Goal: Information Seeking & Learning: Learn about a topic

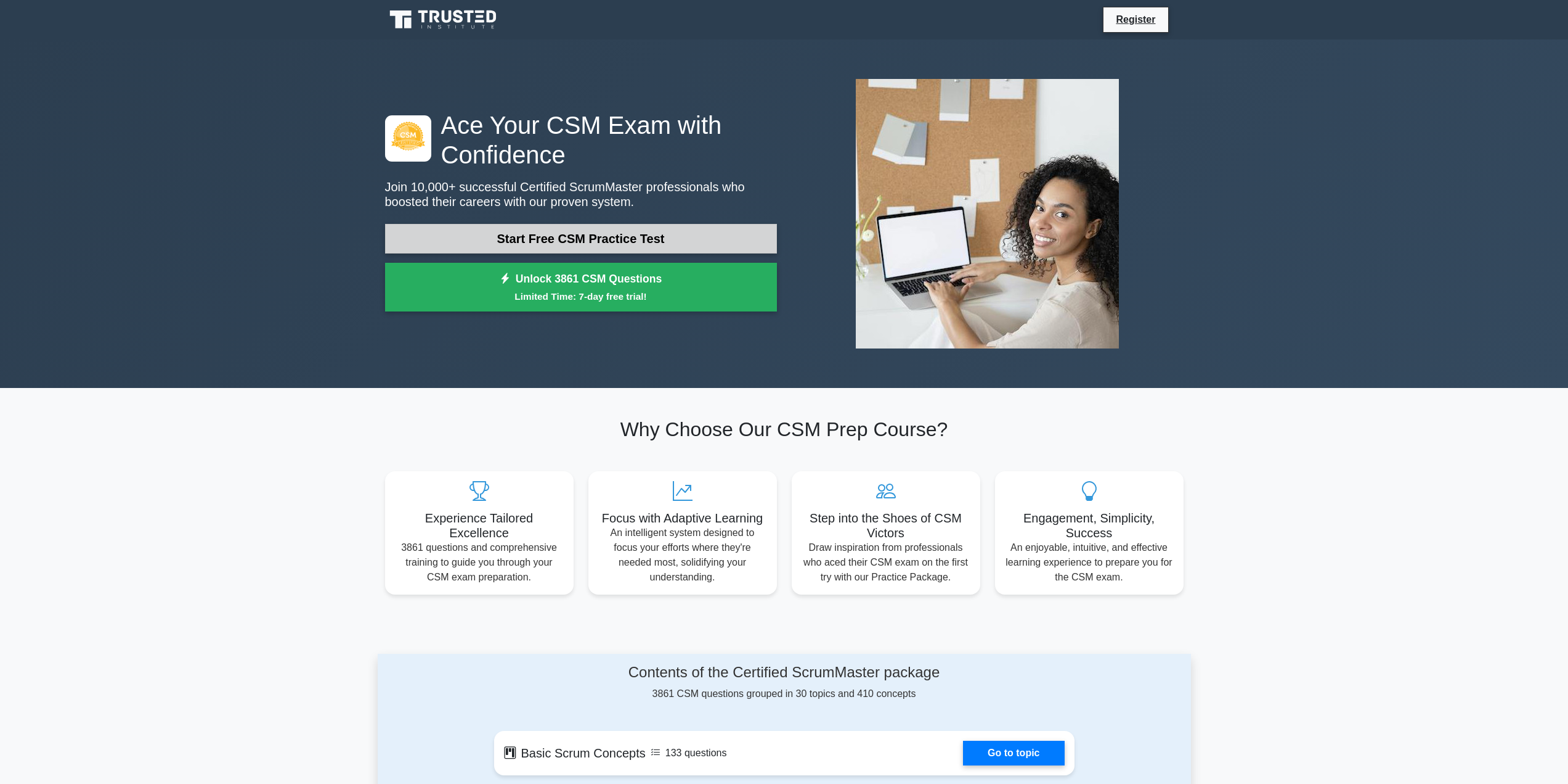
click at [590, 241] on link "Start Free CSM Practice Test" at bounding box center [581, 238] width 392 height 29
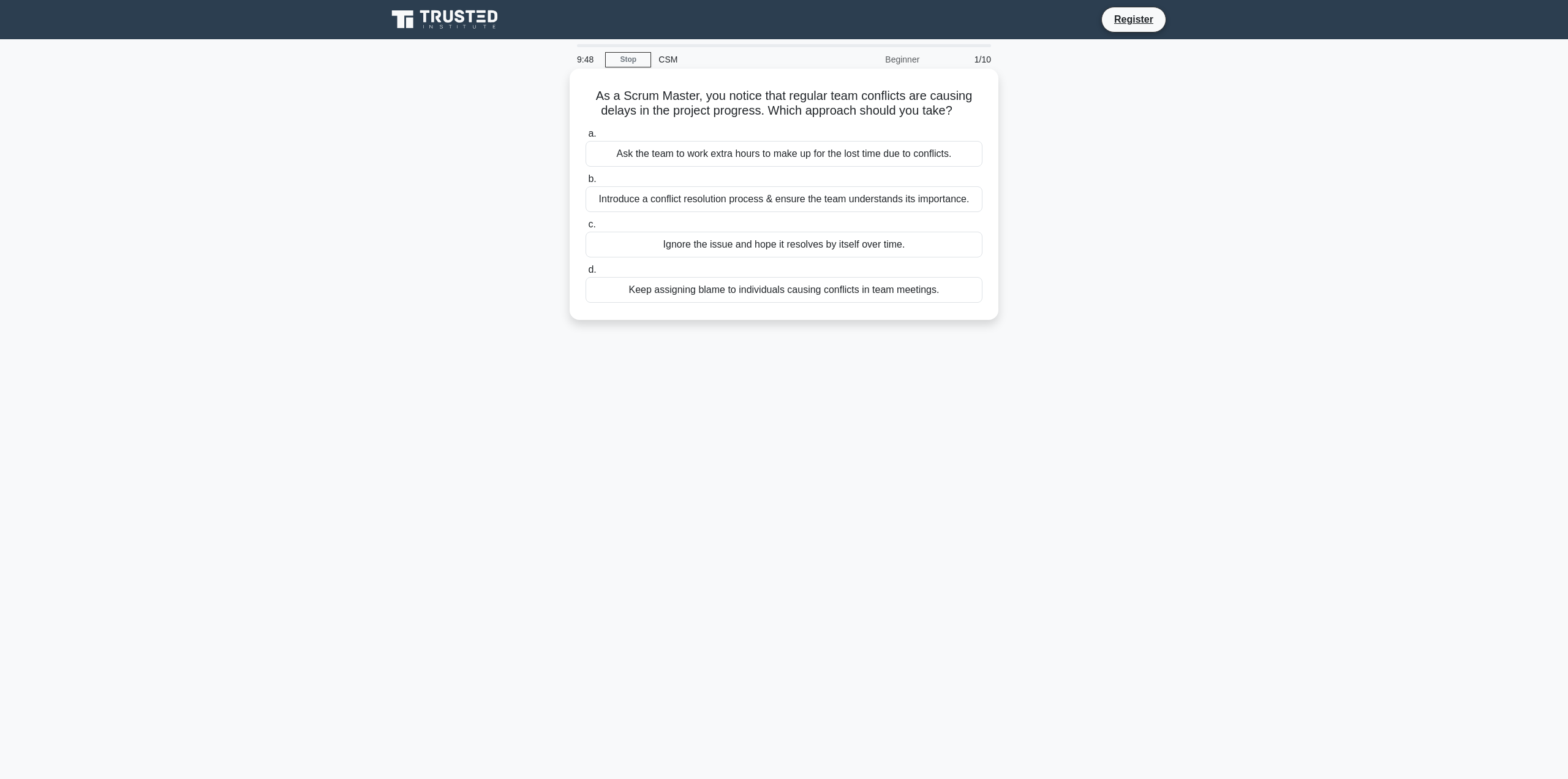
click at [898, 203] on div "Introduce a conflict resolution process & ensure the team understands its impor…" at bounding box center [784, 198] width 397 height 25
click at [586, 183] on input "b. Introduce a conflict resolution process & ensure the team understands its im…" at bounding box center [586, 179] width 0 height 8
click at [840, 248] on div "Assemble the team for a retrospection in order to identify the root causes and …" at bounding box center [784, 252] width 397 height 40
click at [586, 229] on input "c. Assemble the team for a retrospection in order to identify the root causes a…" at bounding box center [586, 224] width 0 height 8
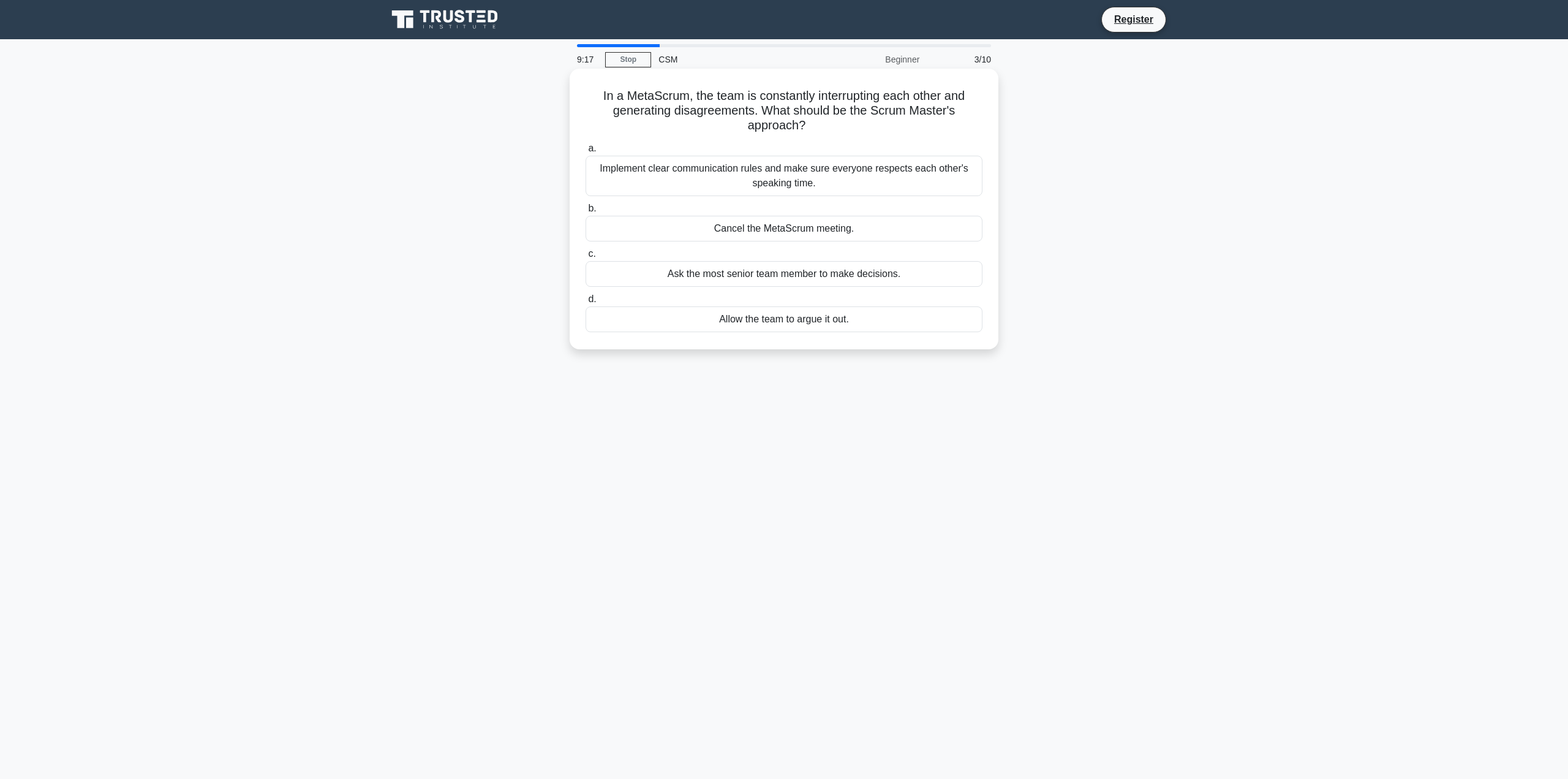
click at [795, 173] on div "Implement clear communication rules and make sure everyone respects each other'…" at bounding box center [784, 176] width 397 height 40
click at [586, 153] on input "a. Implement clear communication rules and make sure everyone respects each oth…" at bounding box center [586, 148] width 0 height 8
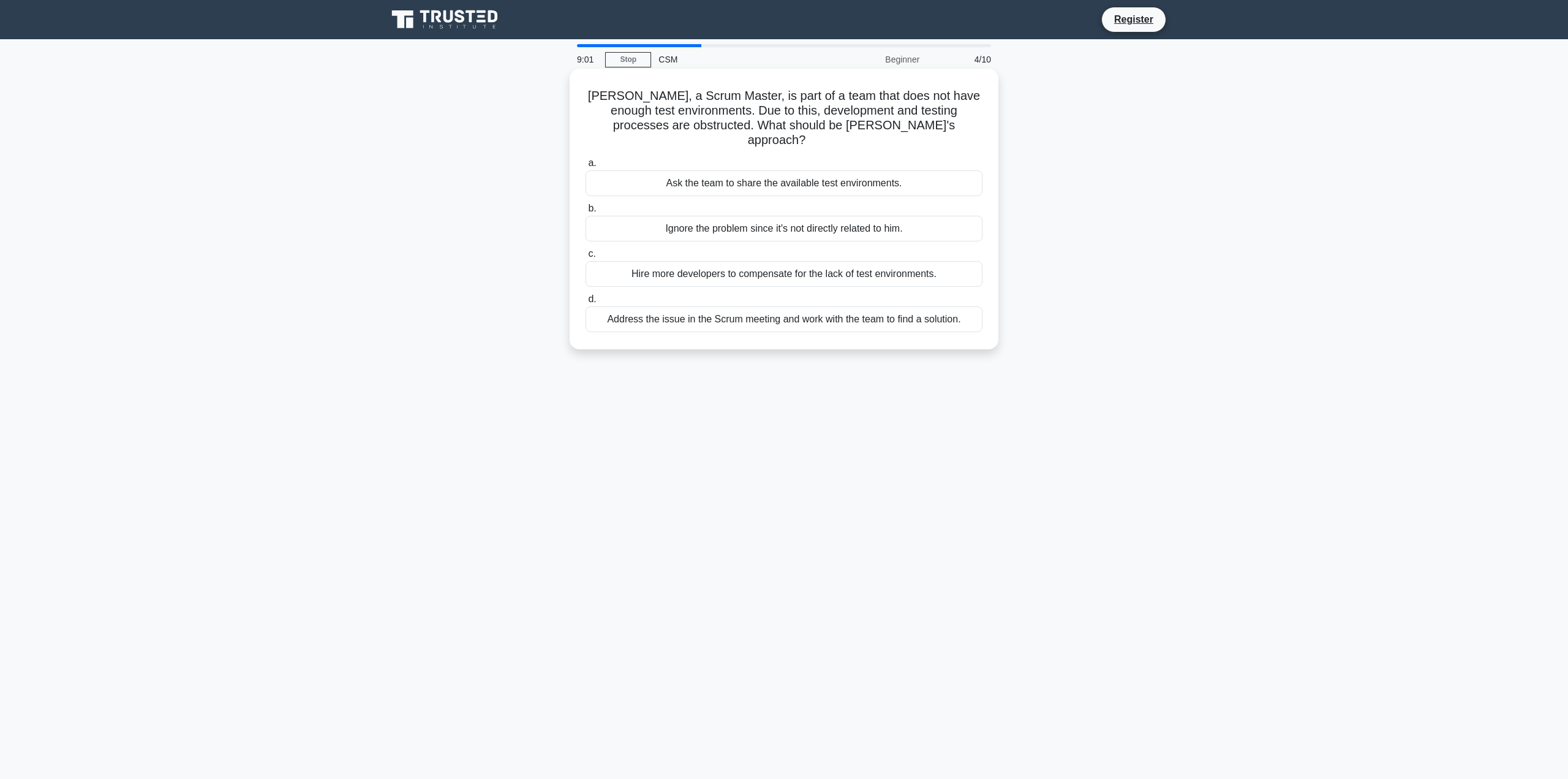
click at [835, 308] on div "Address the issue in the Scrum meeting and work with the team to find a solutio…" at bounding box center [784, 318] width 397 height 25
click at [586, 303] on input "d. Address the issue in the Scrum meeting and work with the team to find a solu…" at bounding box center [586, 299] width 0 height 8
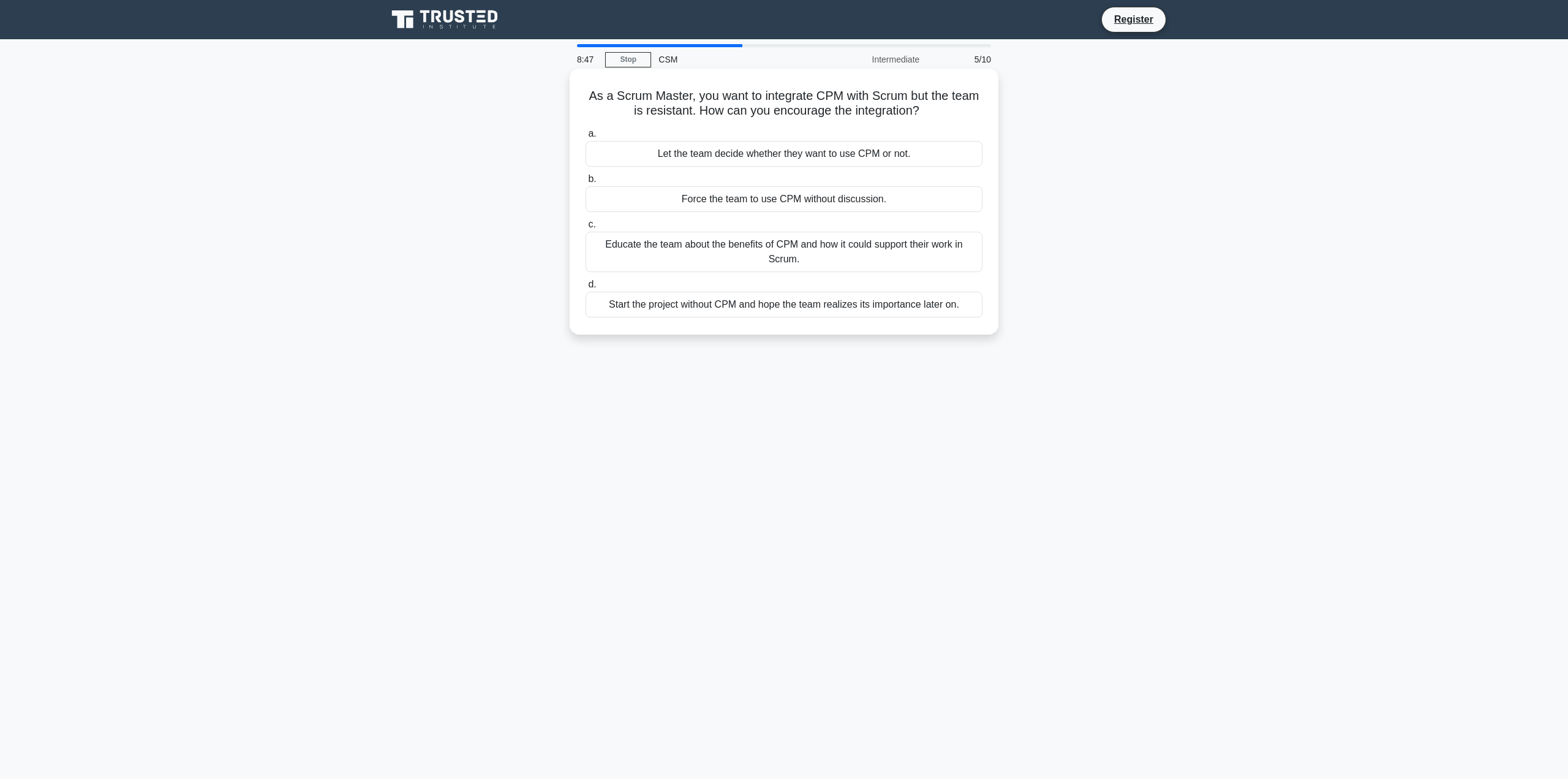
click at [913, 258] on div "Educate the team about the benefits of CPM and how it could support their work …" at bounding box center [784, 252] width 397 height 40
click at [586, 229] on input "c. Educate the team about the benefits of CPM and how it could support their wo…" at bounding box center [586, 224] width 0 height 8
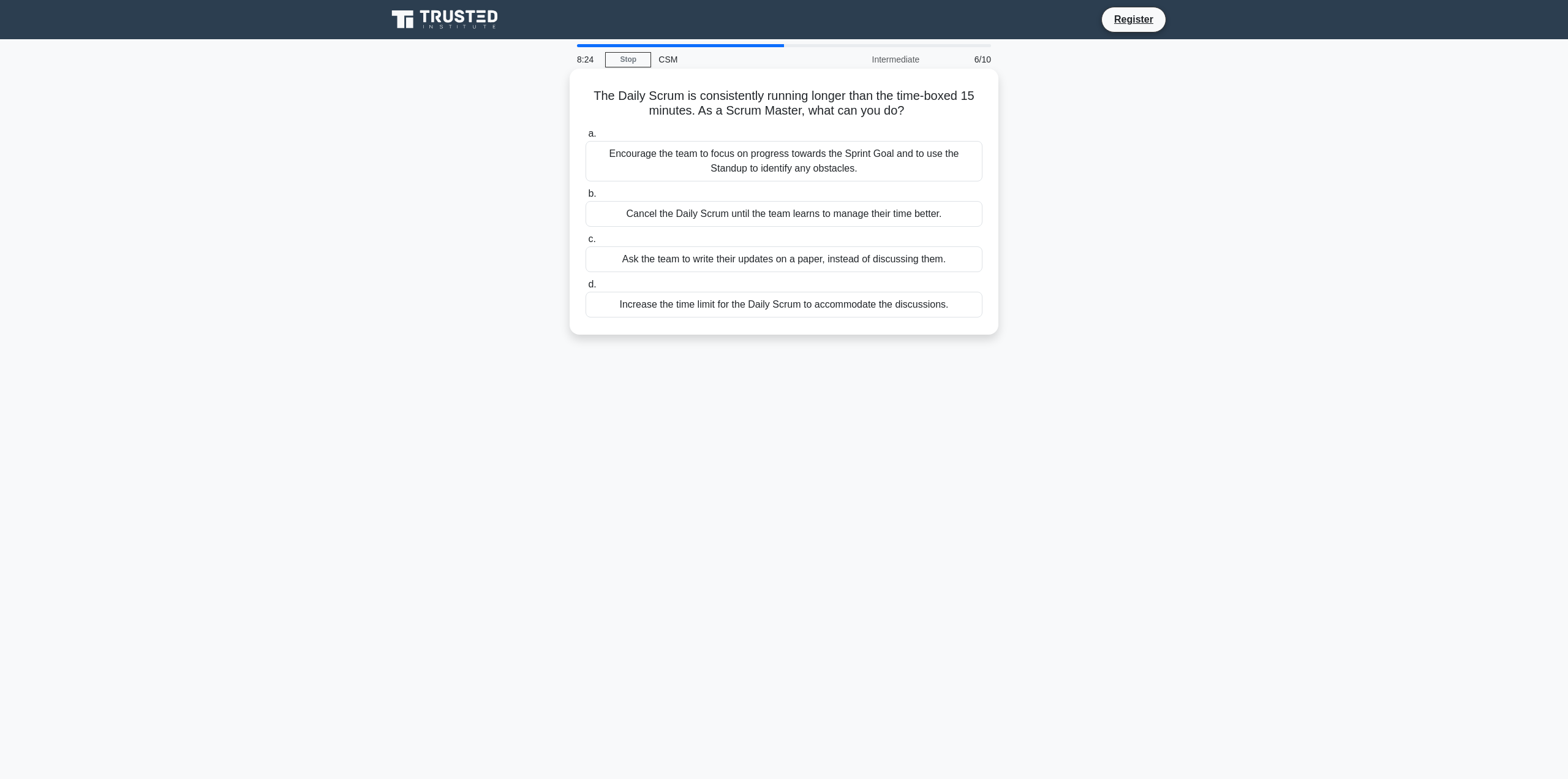
click at [905, 166] on div "Encourage the team to focus on progress towards the Sprint Goal and to use the …" at bounding box center [784, 160] width 397 height 40
click at [586, 138] on input "a. Encourage the team to focus on progress towards the Sprint Goal and to use t…" at bounding box center [586, 133] width 0 height 8
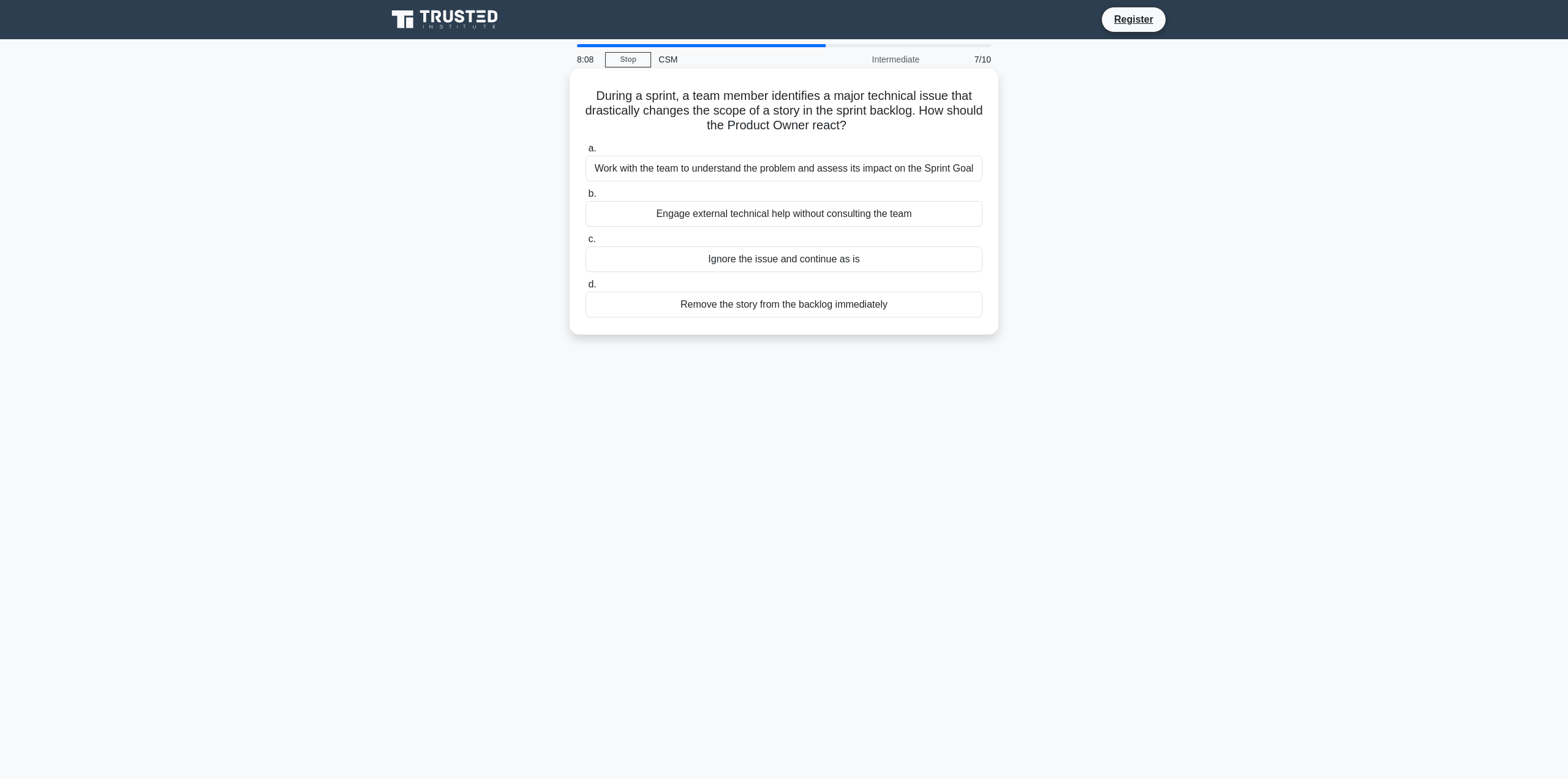
click at [912, 175] on div "Work with the team to understand the problem and assess its impact on the Sprin…" at bounding box center [784, 168] width 397 height 25
click at [586, 153] on input "a. Work with the team to understand the problem and assess its impact on the Sp…" at bounding box center [586, 148] width 0 height 8
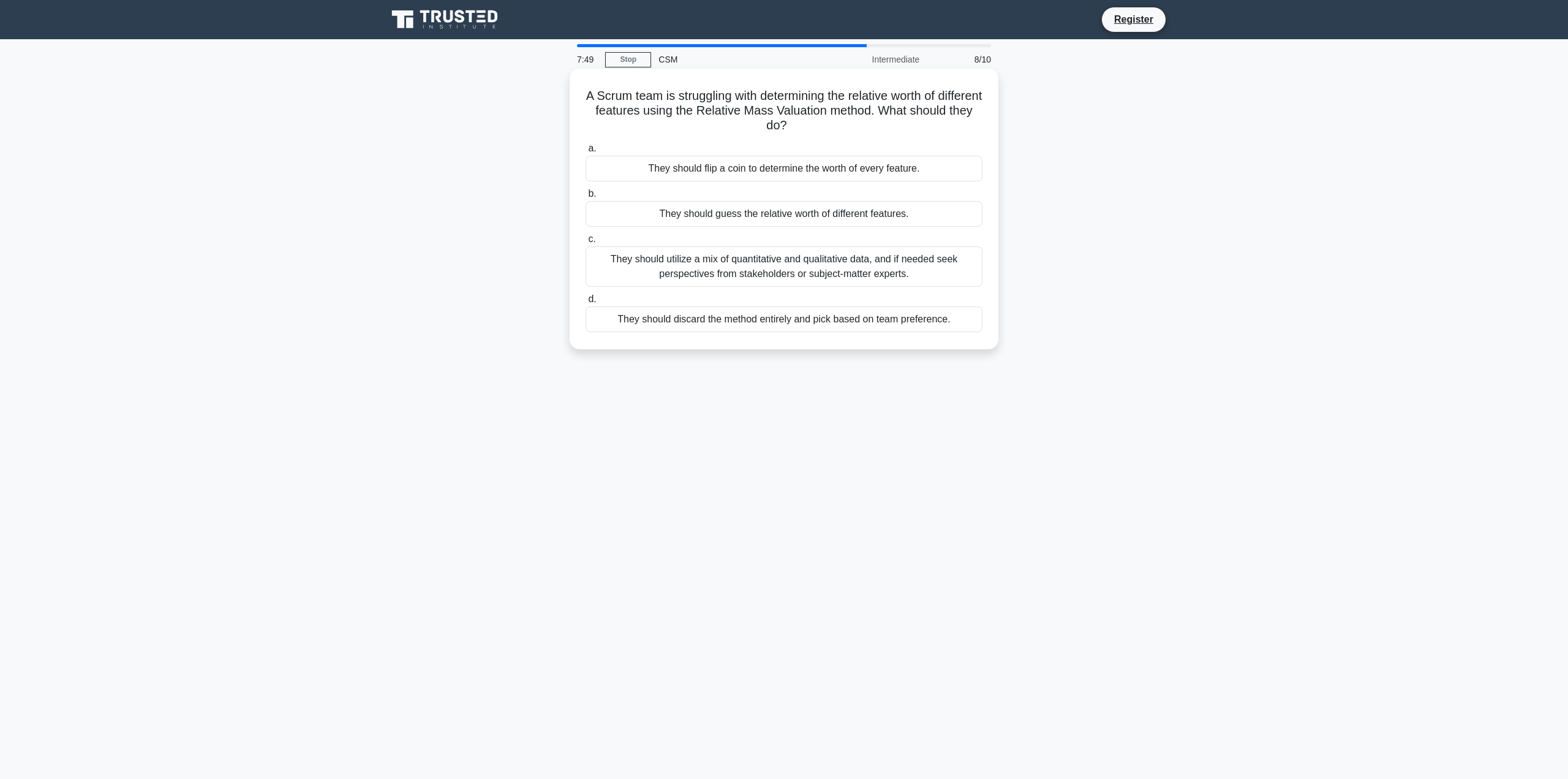
click at [832, 266] on div "They should utilize a mix of quantitative and qualitative data, and if needed s…" at bounding box center [784, 266] width 397 height 40
click at [586, 243] on input "c. They should utilize a mix of quantitative and qualitative data, and if neede…" at bounding box center [586, 239] width 0 height 8
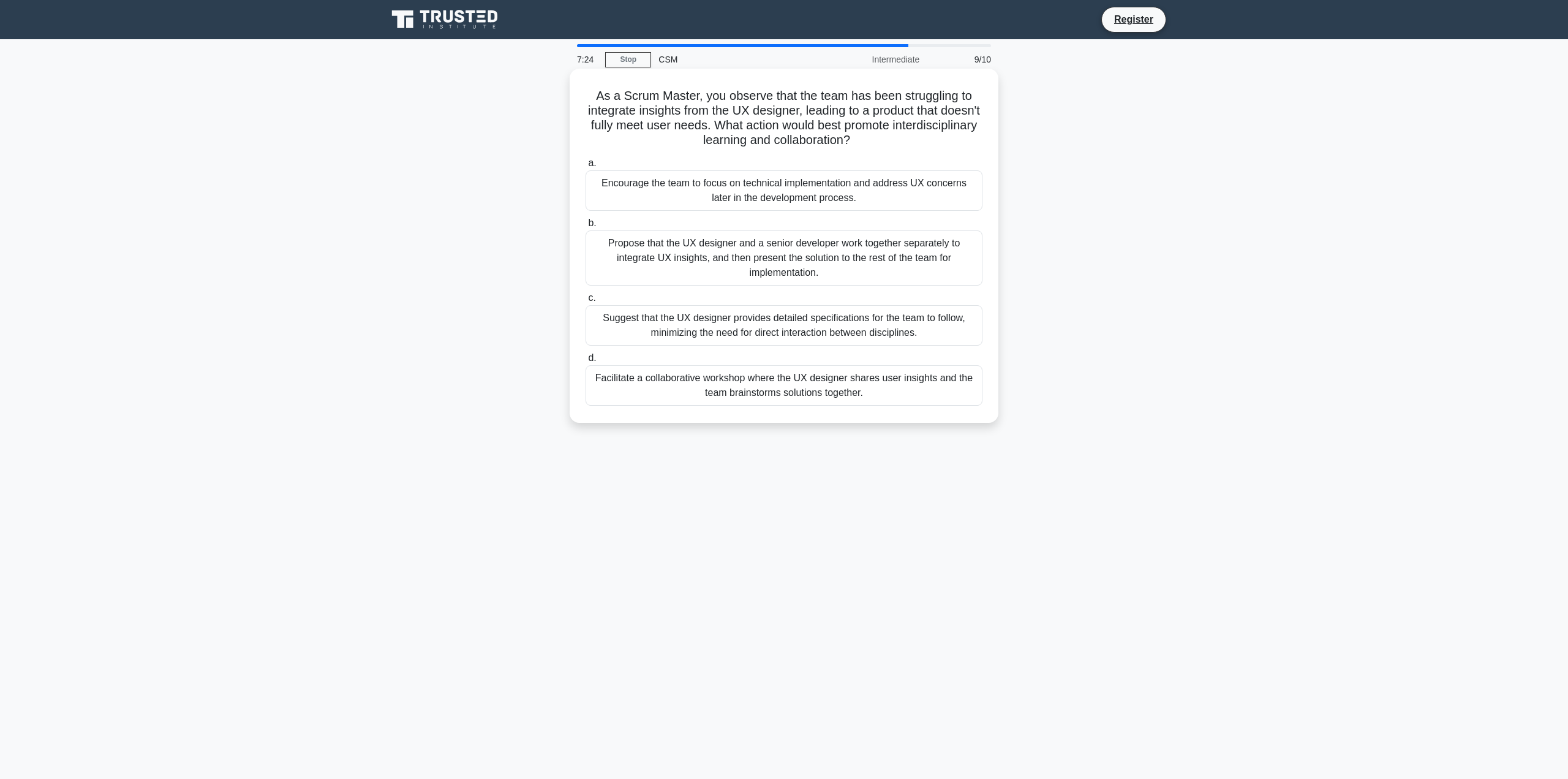
click at [835, 389] on div "Facilitate a collaborative workshop where the UX designer shares user insights …" at bounding box center [784, 385] width 397 height 40
click at [586, 362] on input "d. Facilitate a collaborative workshop where the UX designer shares user insigh…" at bounding box center [586, 358] width 0 height 8
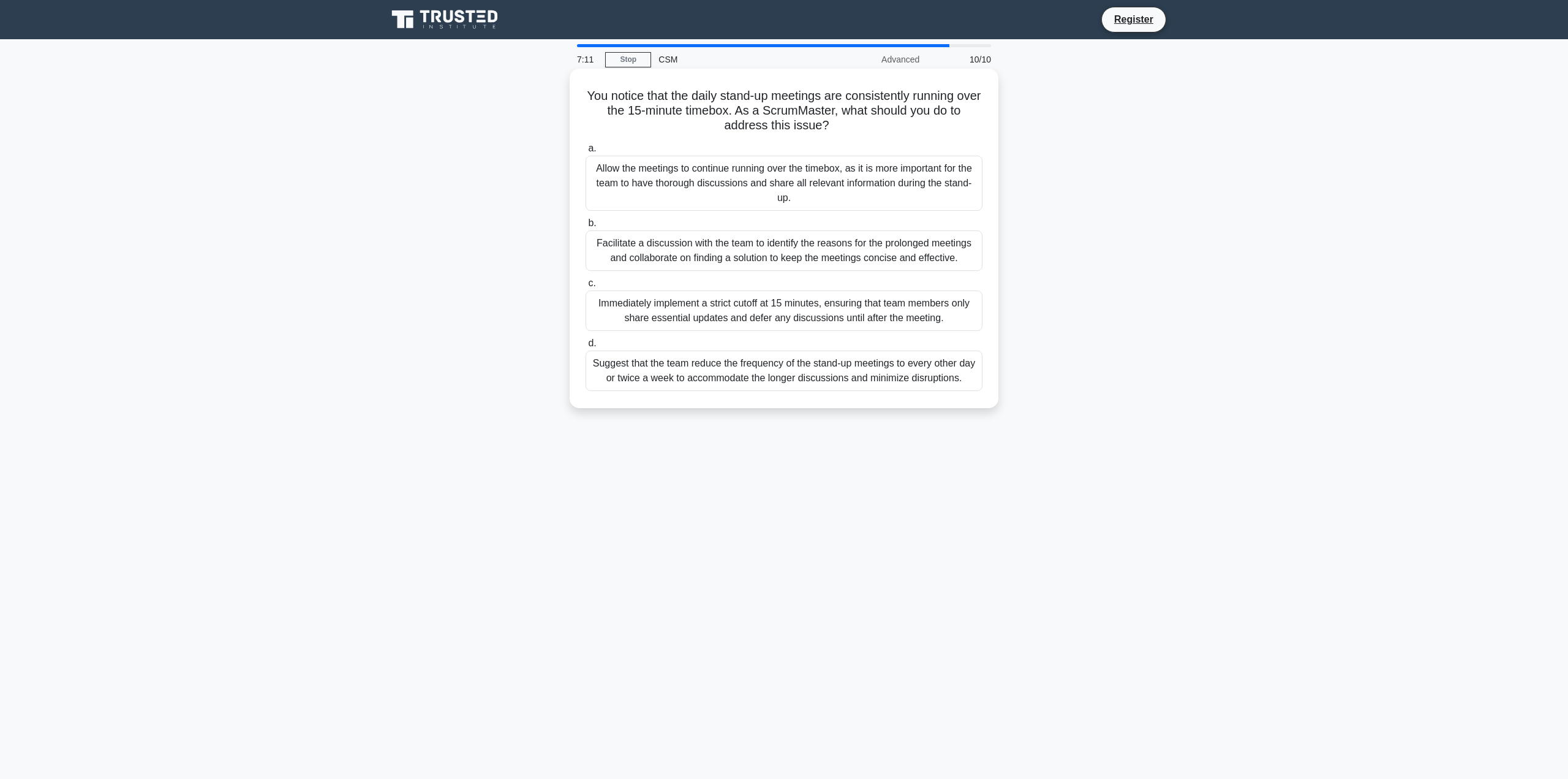
click at [805, 257] on div "Facilitate a discussion with the team to identify the reasons for the prolonged…" at bounding box center [784, 250] width 397 height 40
click at [586, 227] on input "b. Facilitate a discussion with the team to identify the reasons for the prolon…" at bounding box center [586, 223] width 0 height 8
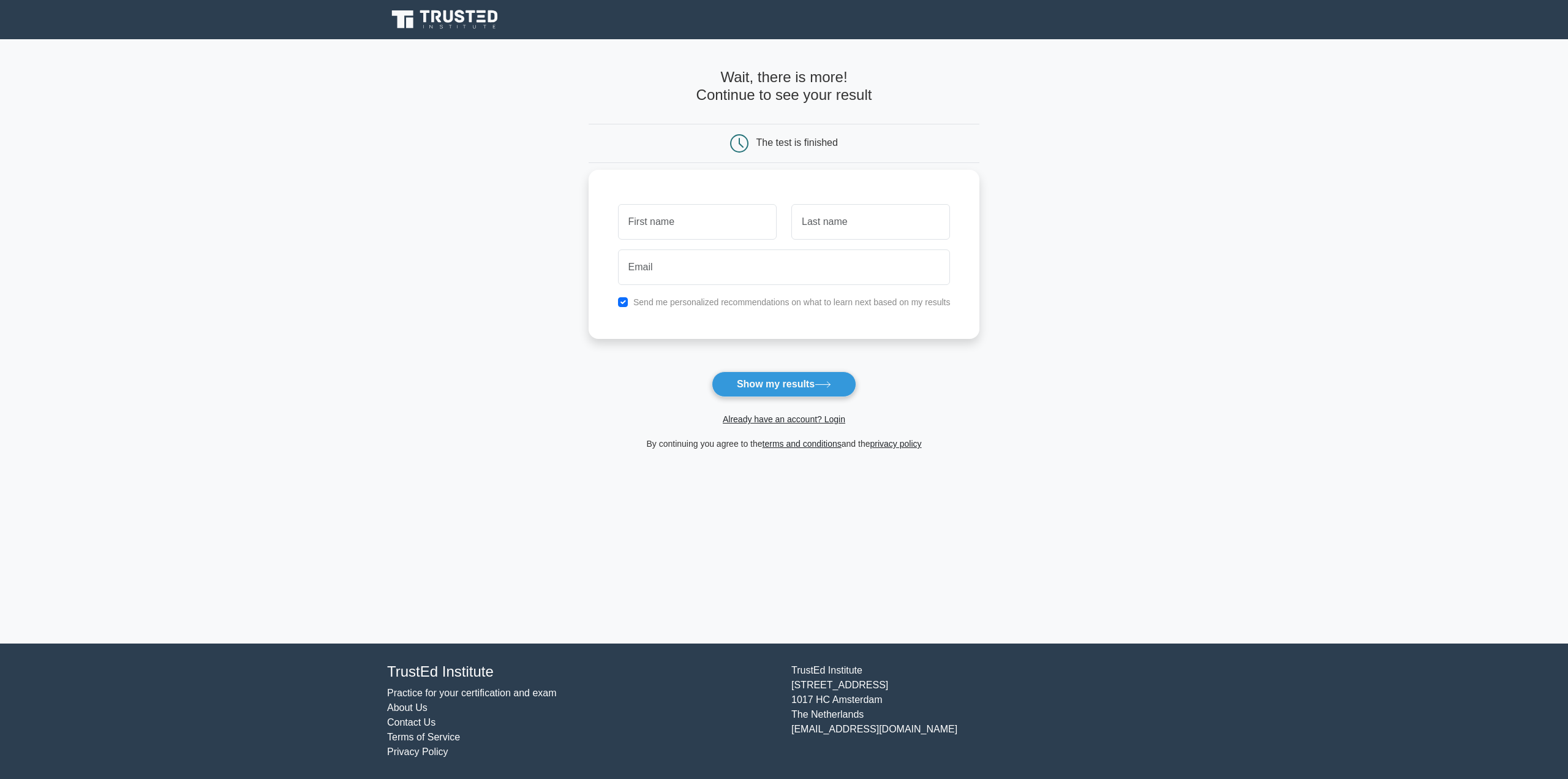
click at [708, 221] on input "text" at bounding box center [697, 221] width 159 height 36
type input "Bogdan"
click at [879, 220] on input "text" at bounding box center [870, 221] width 159 height 36
type input "Guta"
click at [751, 269] on input "email" at bounding box center [784, 267] width 332 height 36
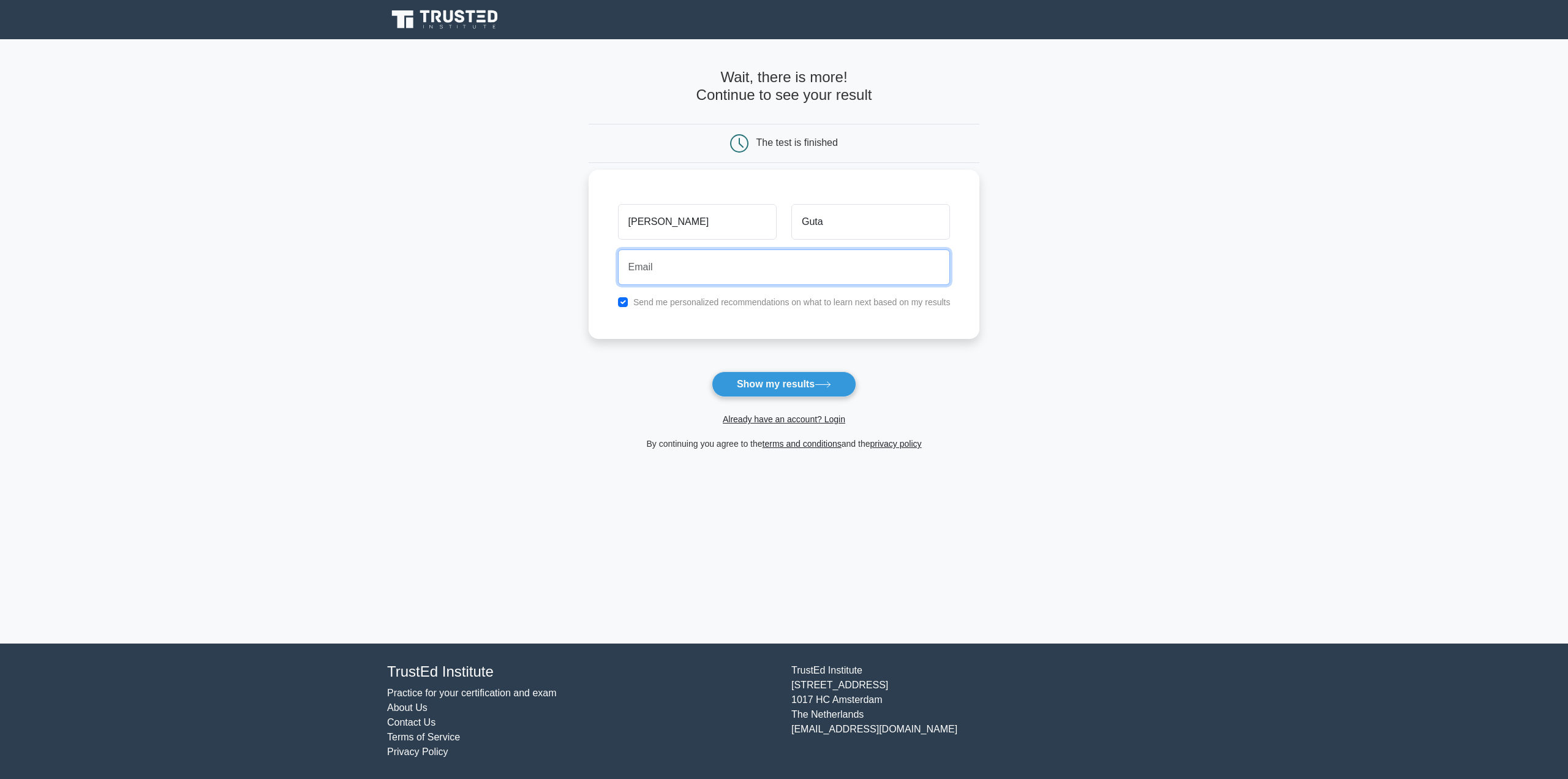
type input "bogdanguta@gmail.com"
click at [799, 388] on button "Show my results" at bounding box center [784, 384] width 145 height 25
